Goal: Use online tool/utility: Utilize a website feature to perform a specific function

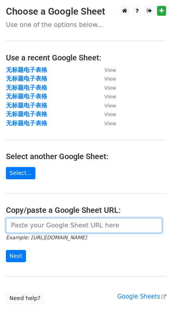
drag, startPoint x: 42, startPoint y: 232, endPoint x: 33, endPoint y: 261, distance: 30.5
click at [42, 231] on input "url" at bounding box center [84, 225] width 157 height 15
paste input "[URL][DOMAIN_NAME]"
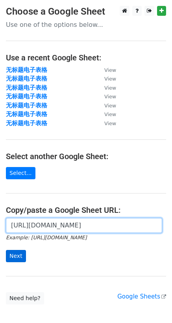
type input "[URL][DOMAIN_NAME]"
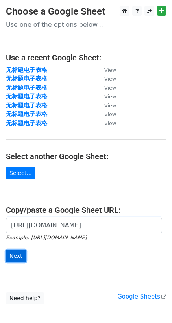
click at [16, 260] on input "Next" at bounding box center [16, 256] width 20 height 12
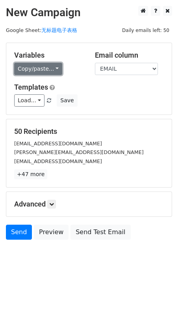
click at [41, 66] on link "Copy/paste..." at bounding box center [38, 69] width 48 height 12
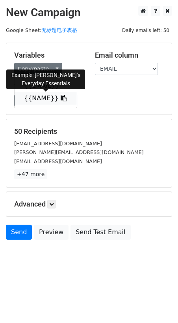
click at [37, 99] on link "{{NAME}}" at bounding box center [46, 98] width 62 height 13
